Goal: Task Accomplishment & Management: Use online tool/utility

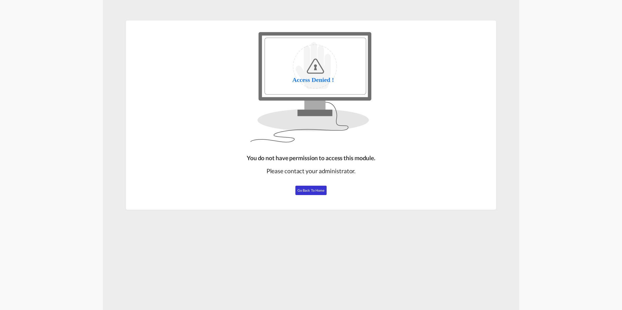
click at [315, 189] on span "Go Back to Home" at bounding box center [311, 191] width 27 height 4
